Goal: Transaction & Acquisition: Purchase product/service

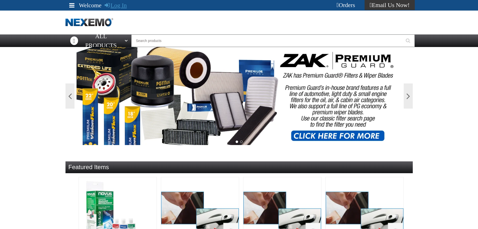
click at [115, 6] on link "Log In" at bounding box center [116, 5] width 22 height 7
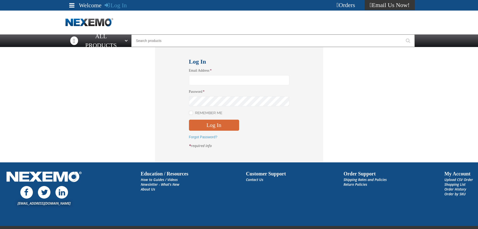
type input "[EMAIL_ADDRESS][DOMAIN_NAME]"
click at [209, 123] on button "Log In" at bounding box center [214, 125] width 50 height 11
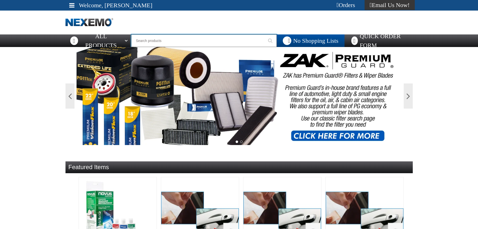
click at [167, 40] on input "Search" at bounding box center [204, 40] width 146 height 13
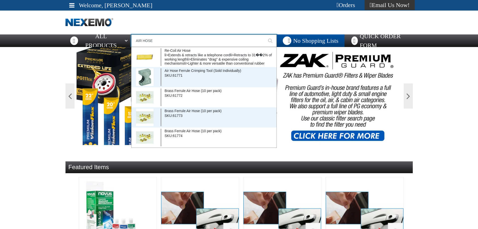
type input "AIR HOSE"
click at [264, 34] on button "Start Searching" at bounding box center [270, 40] width 13 height 13
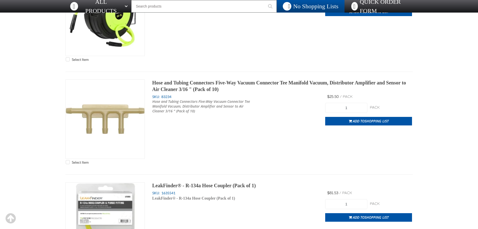
scroll to position [2084, 0]
